Goal: Communication & Community: Answer question/provide support

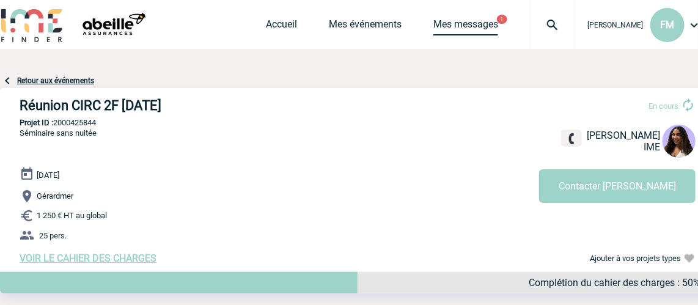
click at [455, 26] on link "Mes messages" at bounding box center [466, 26] width 65 height 17
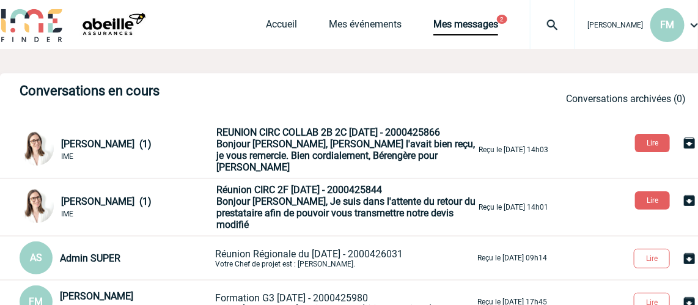
click at [349, 196] on span "Bonjour [PERSON_NAME], Je suis dans l'attente du retour du prestataire afin de …" at bounding box center [345, 213] width 259 height 35
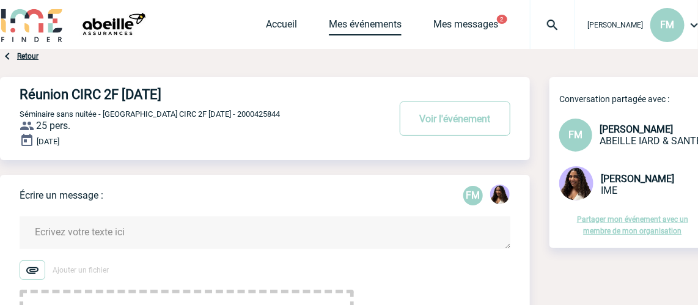
click at [338, 23] on link "Mes événements" at bounding box center [365, 26] width 73 height 17
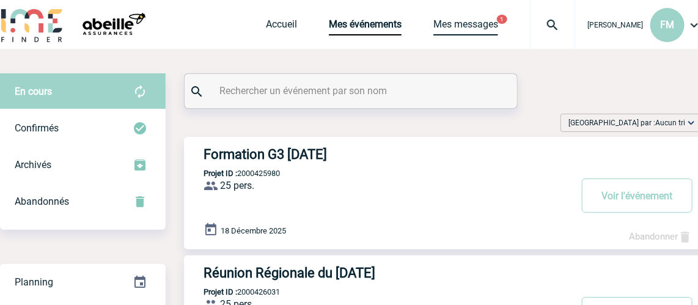
click at [461, 24] on link "Mes messages" at bounding box center [466, 26] width 65 height 17
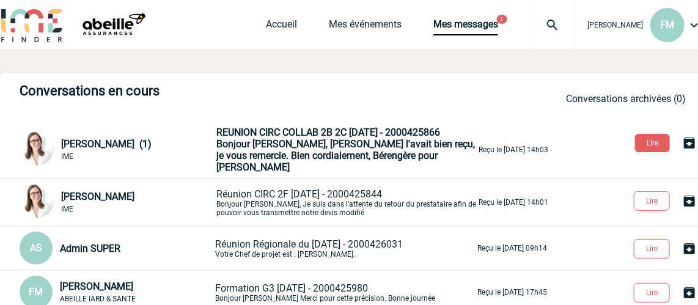
click at [347, 147] on span "Bonjour Florence, Jessica l'avait bien reçu, je vous remercie. Bien cordialemen…" at bounding box center [345, 155] width 259 height 35
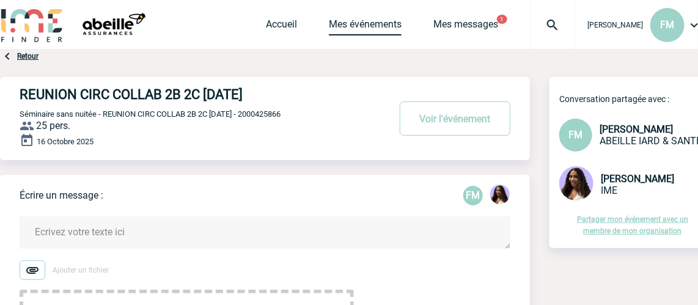
click at [355, 20] on link "Mes événements" at bounding box center [365, 26] width 73 height 17
